Goal: Navigation & Orientation: Find specific page/section

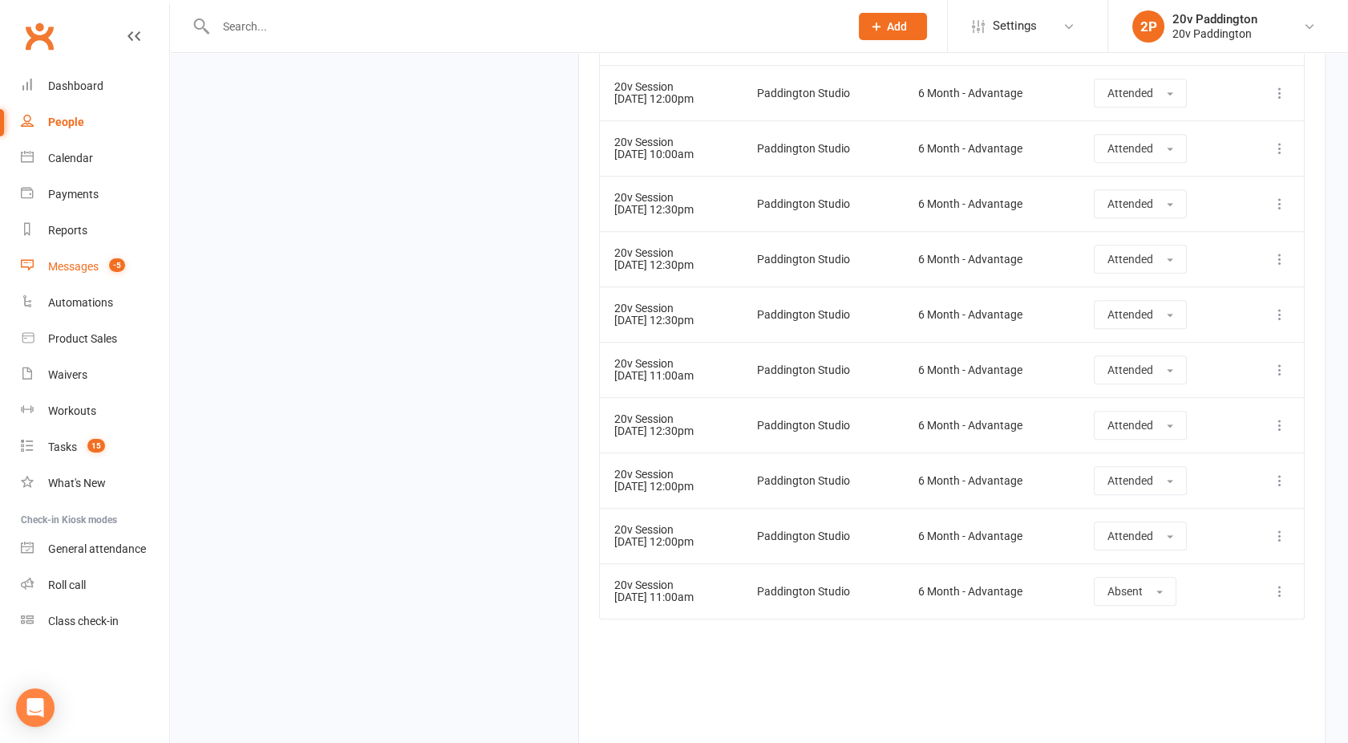
click at [73, 273] on link "Messages -5" at bounding box center [95, 267] width 148 height 36
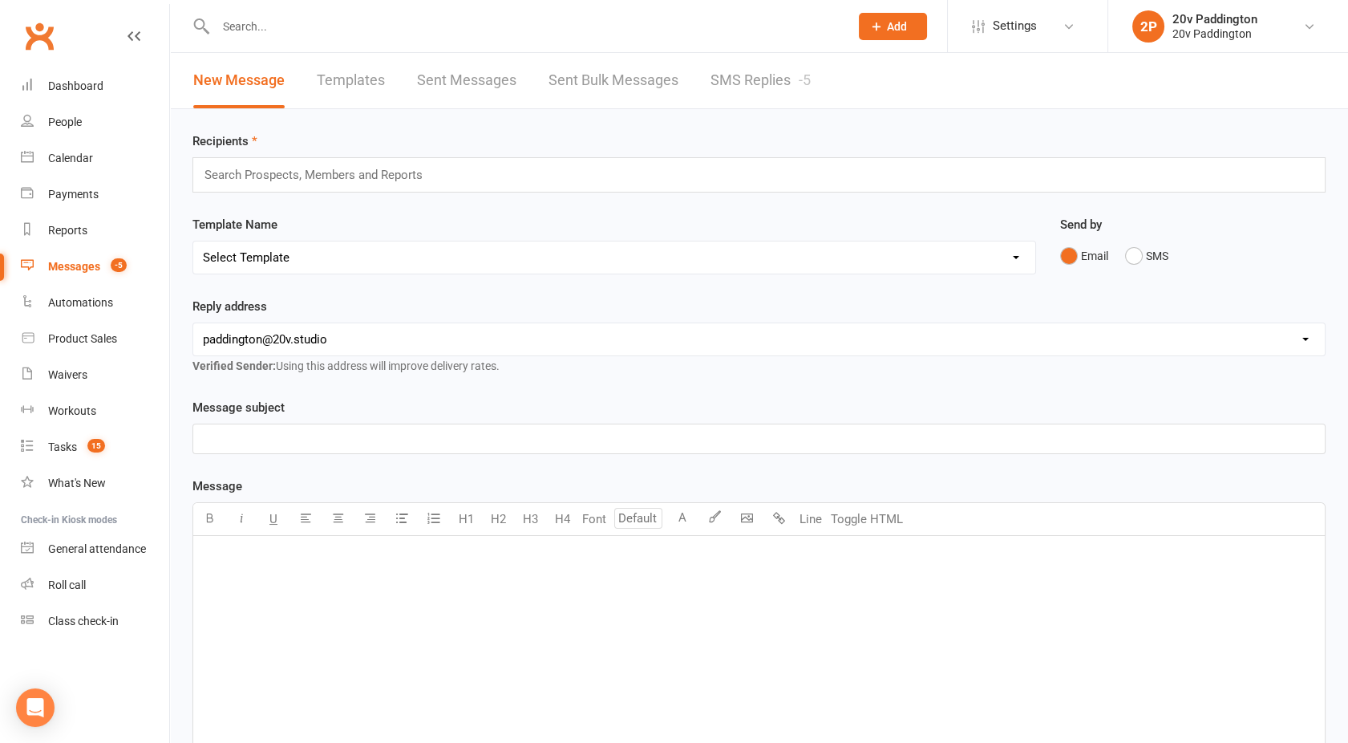
click at [747, 81] on link "SMS Replies -5" at bounding box center [761, 80] width 100 height 55
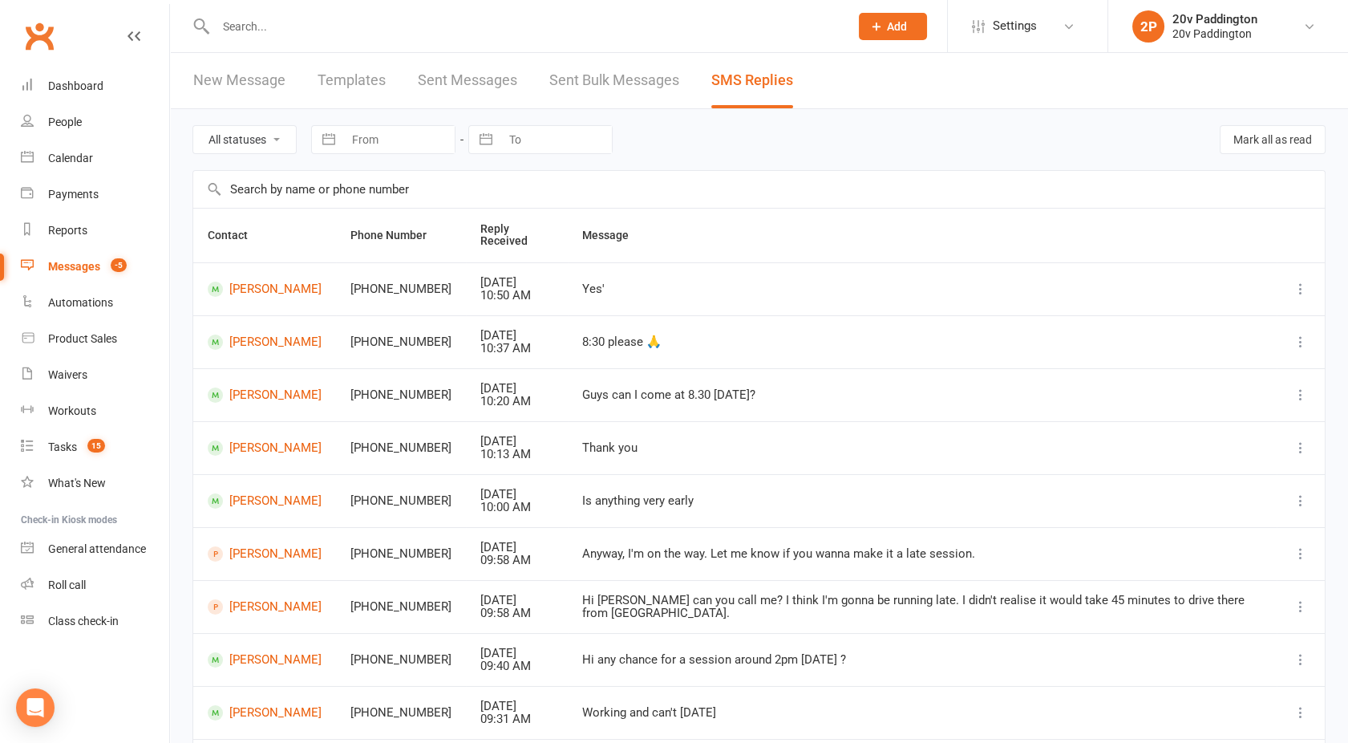
click at [73, 266] on div "Messages" at bounding box center [74, 266] width 52 height 13
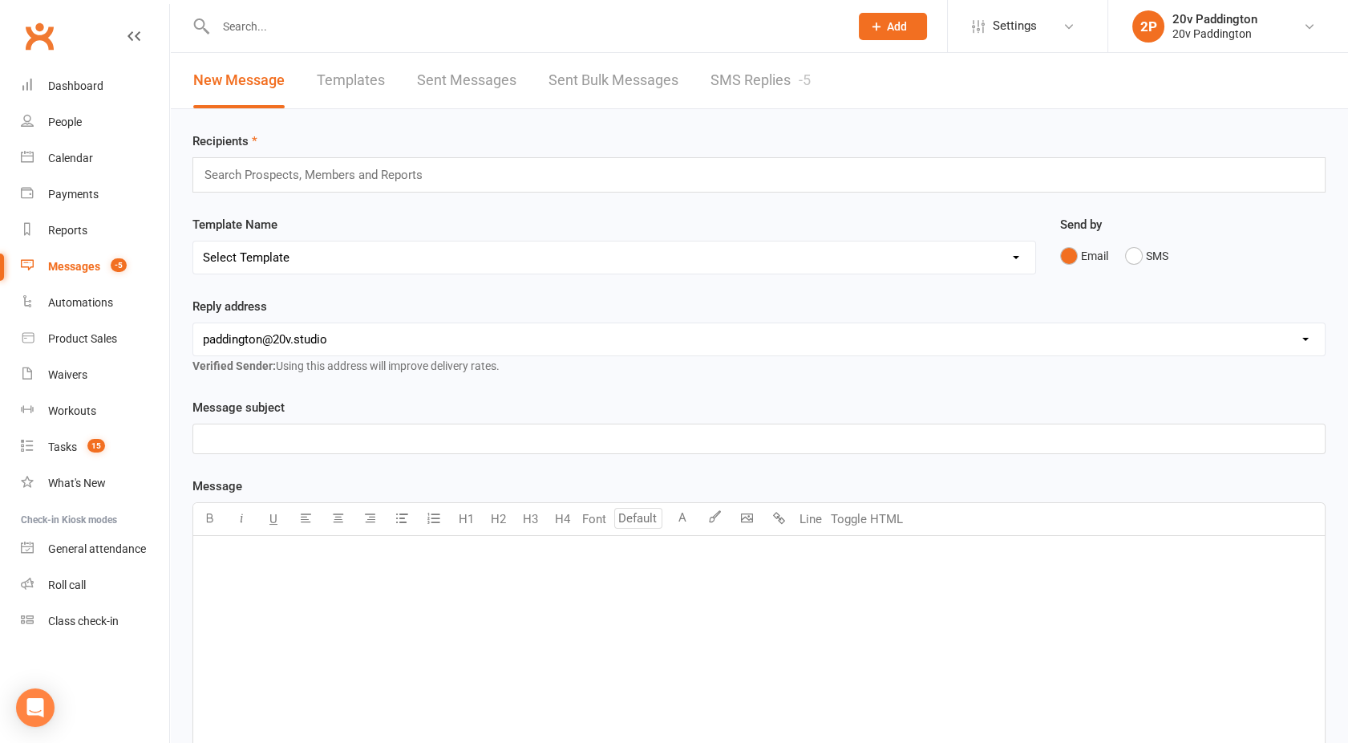
click at [754, 81] on link "SMS Replies -5" at bounding box center [761, 80] width 100 height 55
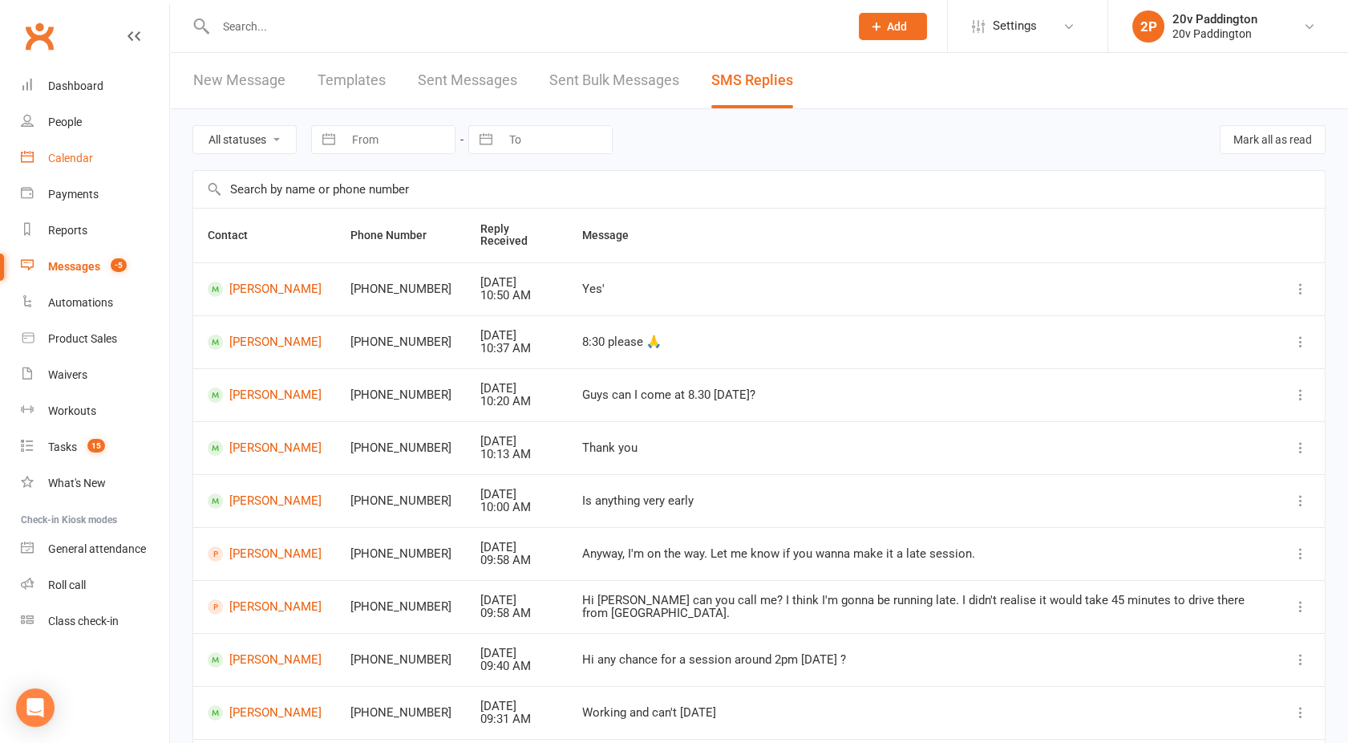
click at [75, 166] on link "Calendar" at bounding box center [95, 158] width 148 height 36
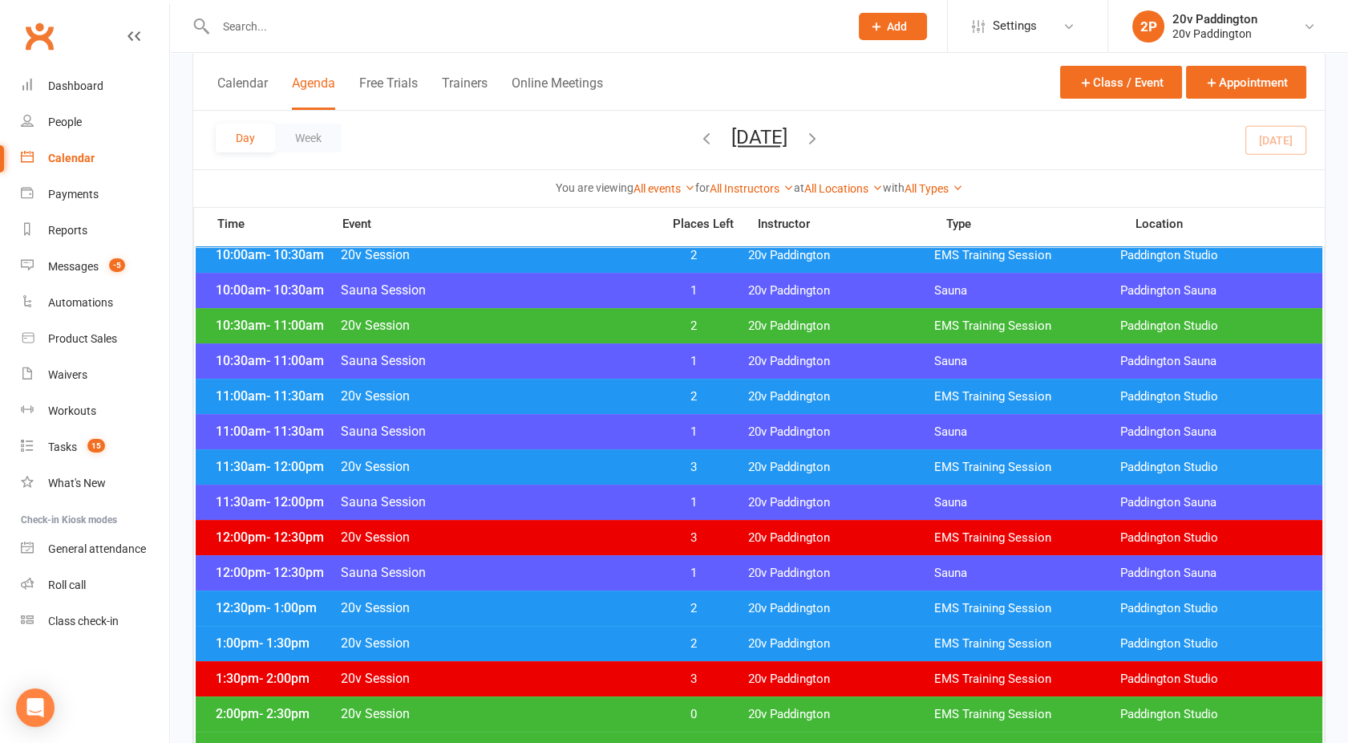
scroll to position [675, 0]
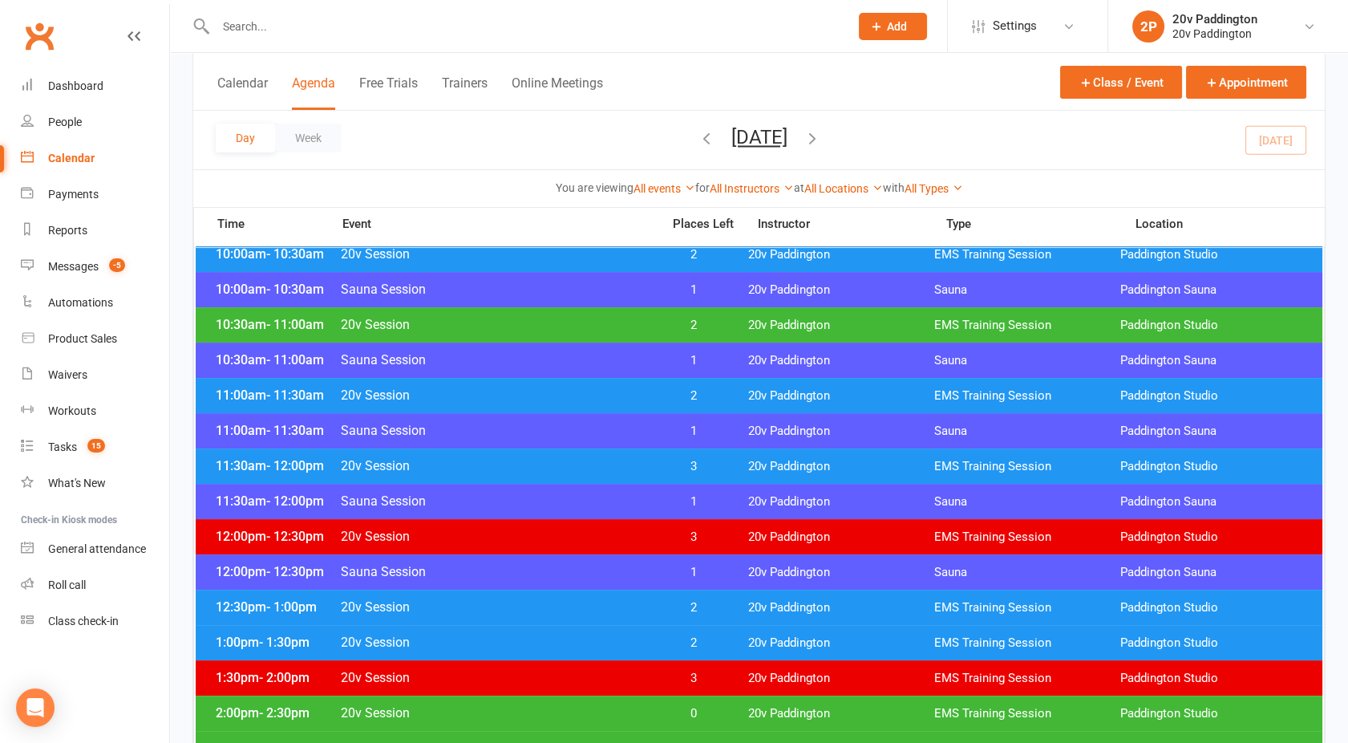
click at [553, 464] on span "20v Session" at bounding box center [496, 465] width 312 height 15
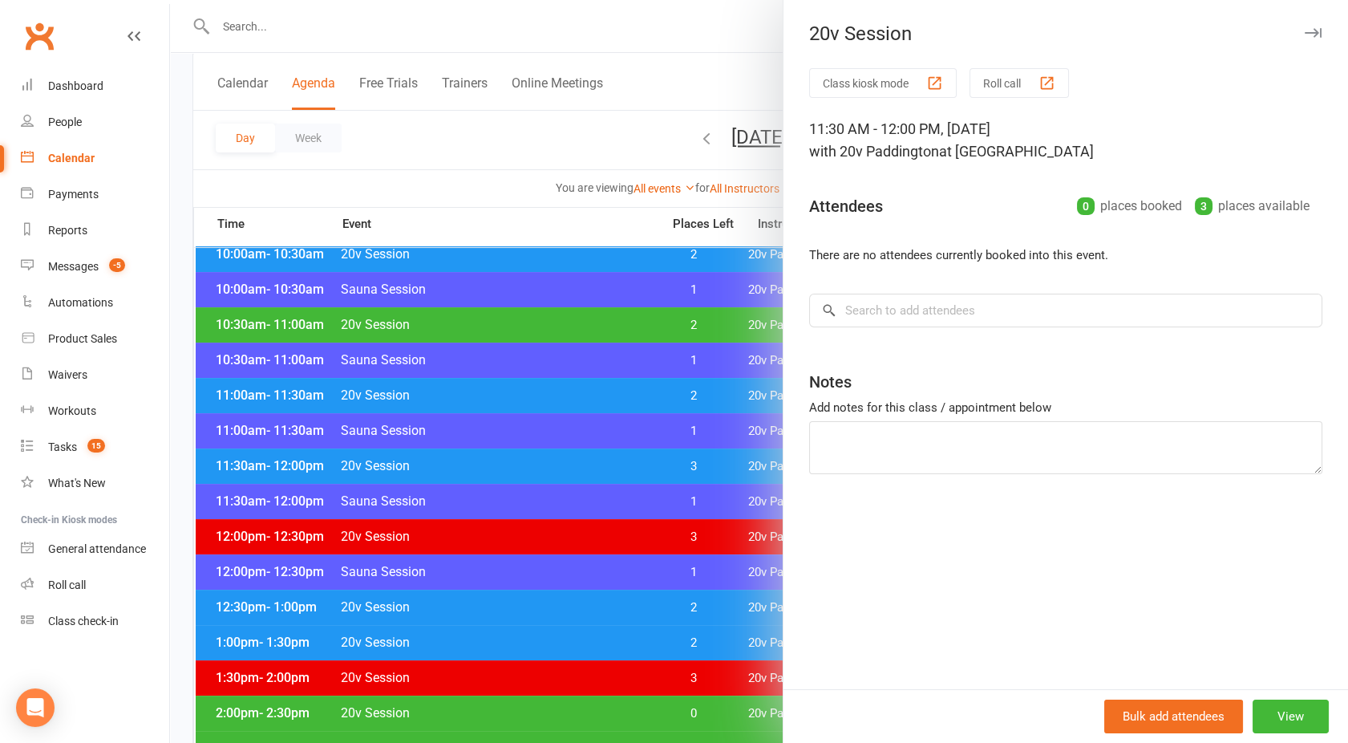
click at [553, 464] on div at bounding box center [759, 371] width 1178 height 743
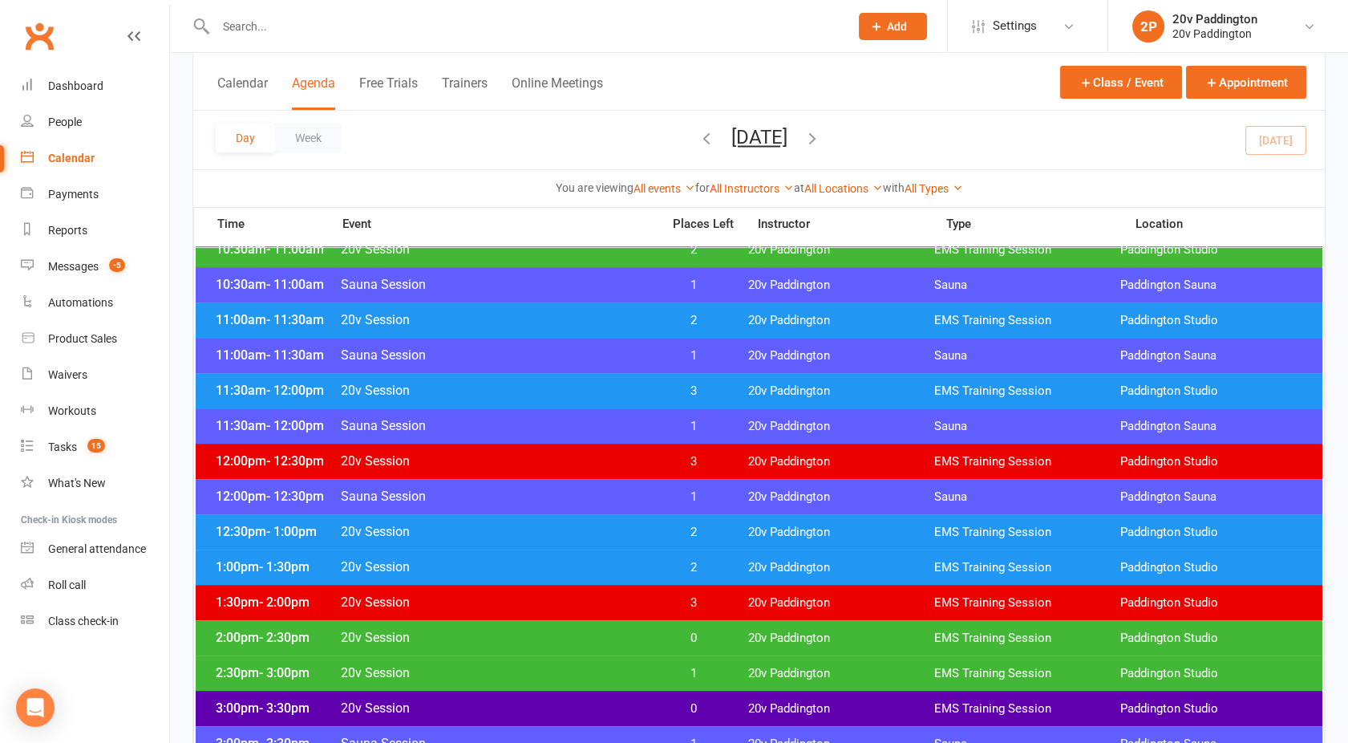
scroll to position [753, 0]
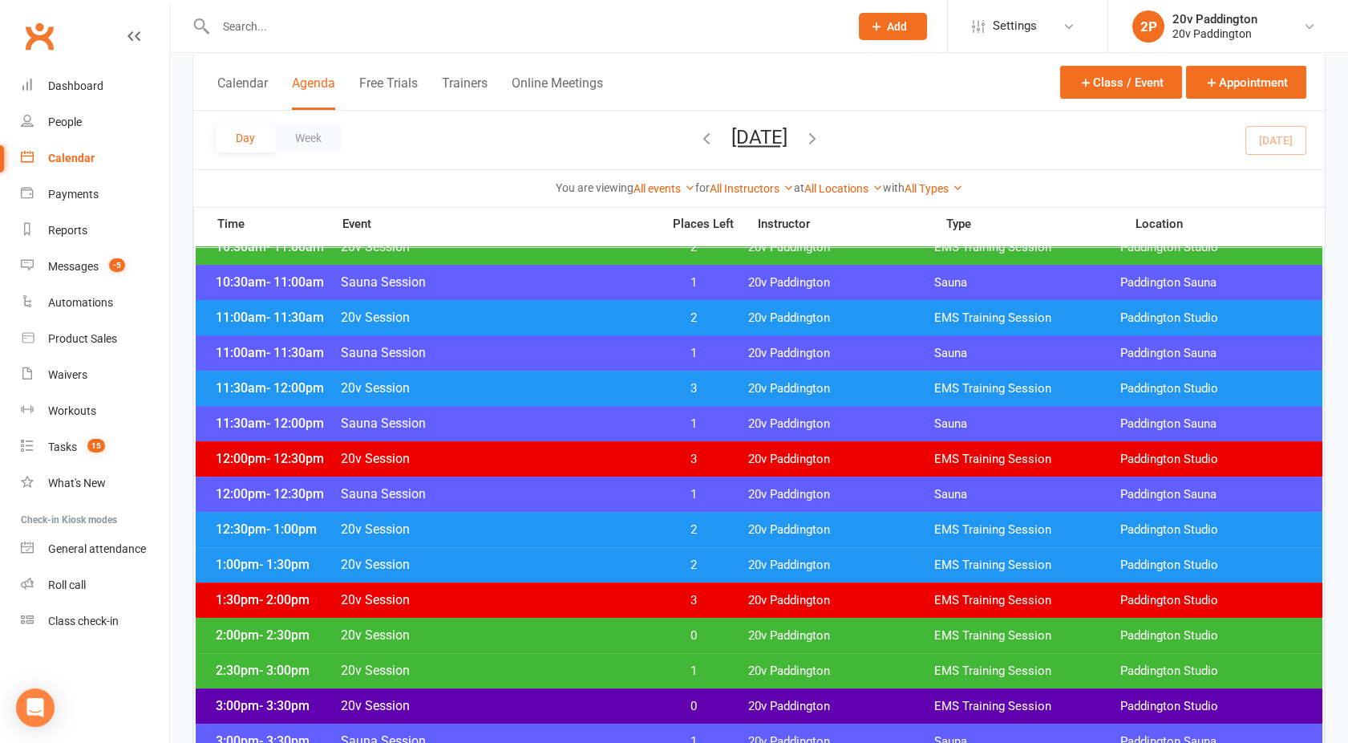
click at [529, 526] on span "20v Session" at bounding box center [496, 528] width 312 height 15
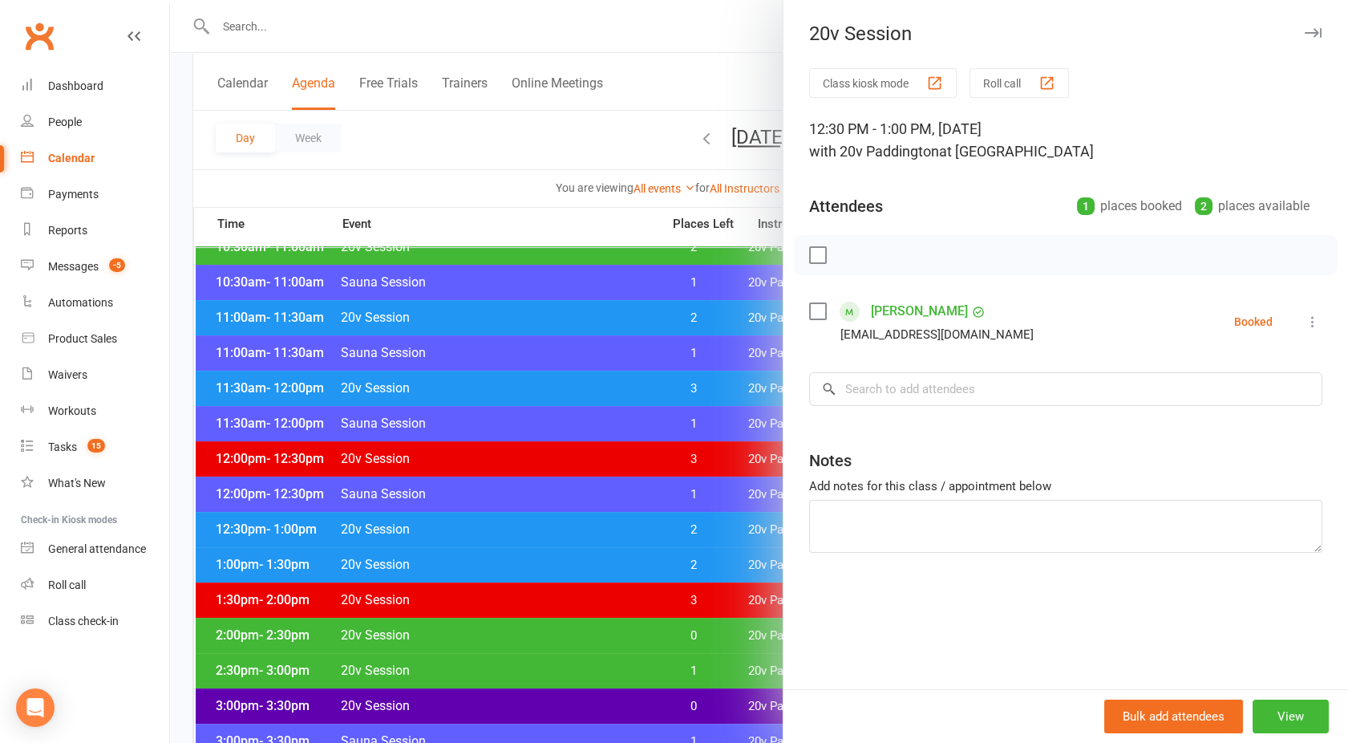
click at [529, 526] on div at bounding box center [759, 371] width 1178 height 743
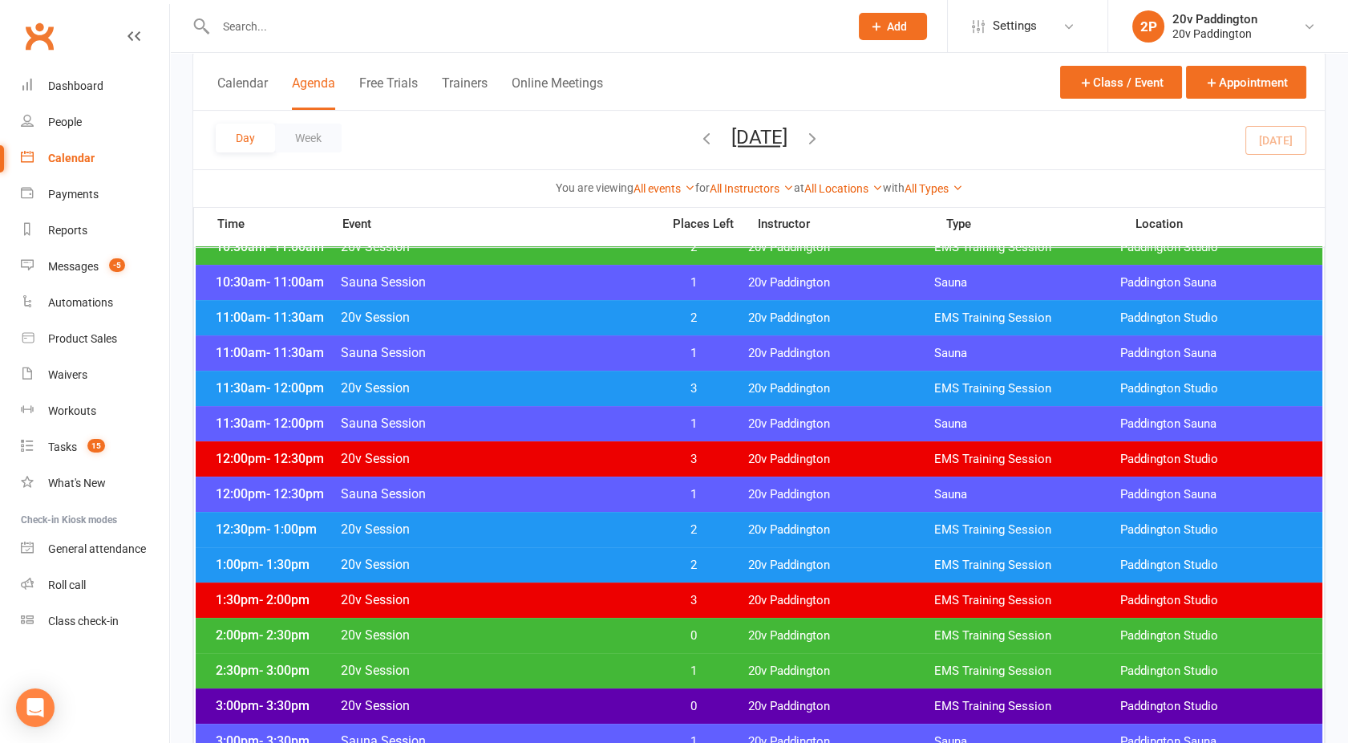
click at [536, 573] on div "1:00pm - 1:30pm 20v Session 2 20v Paddington EMS Training Session [GEOGRAPHIC_D…" at bounding box center [759, 564] width 1127 height 35
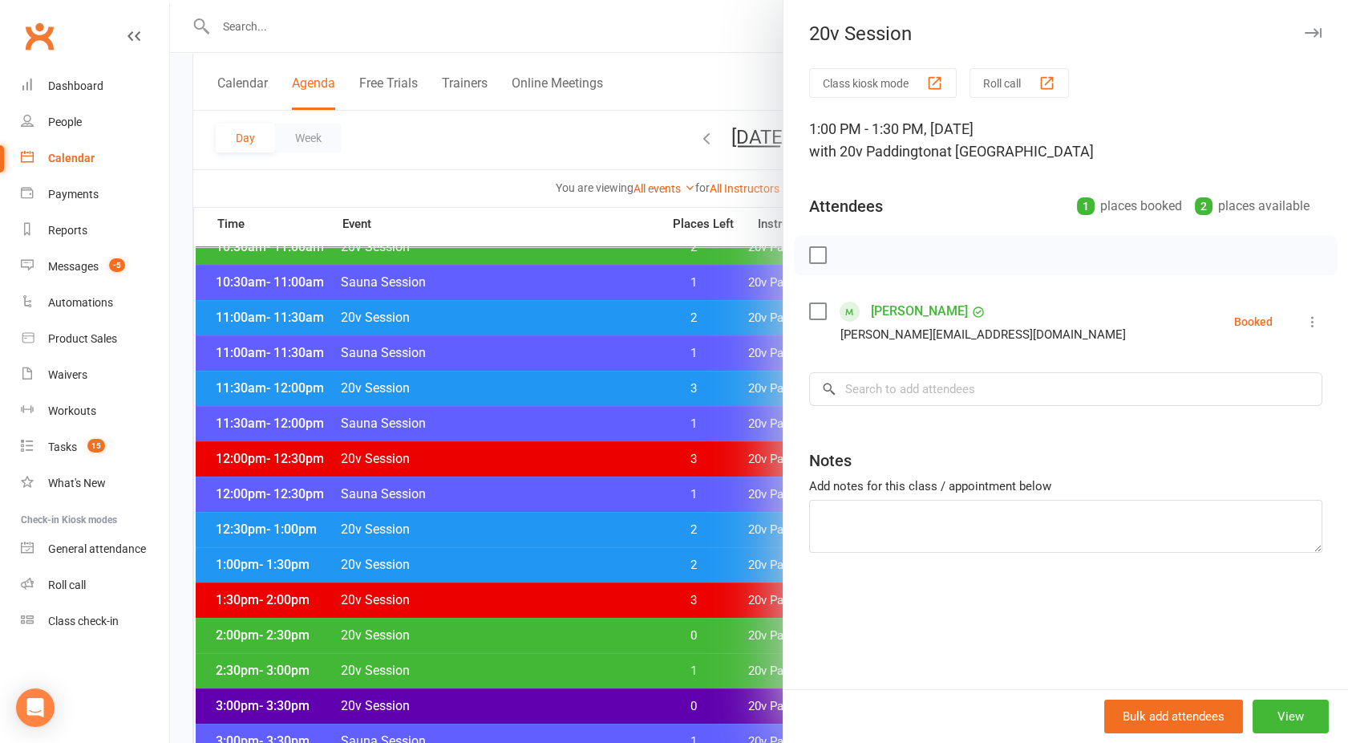
click at [536, 573] on div at bounding box center [759, 371] width 1178 height 743
